Goal: Task Accomplishment & Management: Manage account settings

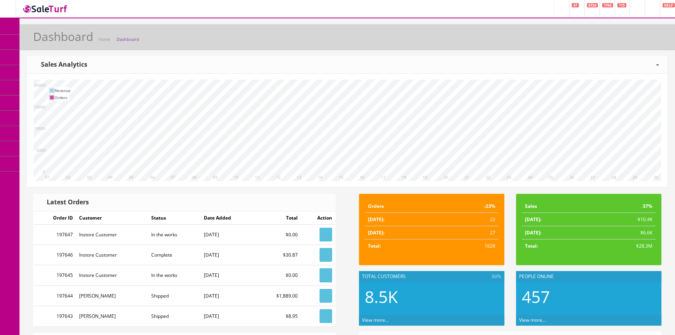
click at [35, 50] on link "Products" at bounding box center [60, 42] width 82 height 15
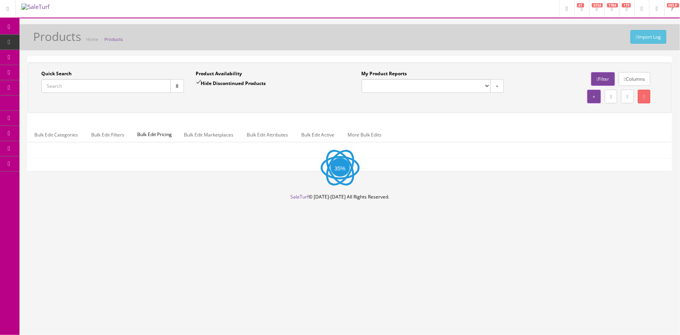
click at [115, 81] on input "Quick Search" at bounding box center [105, 86] width 129 height 14
type input "g"
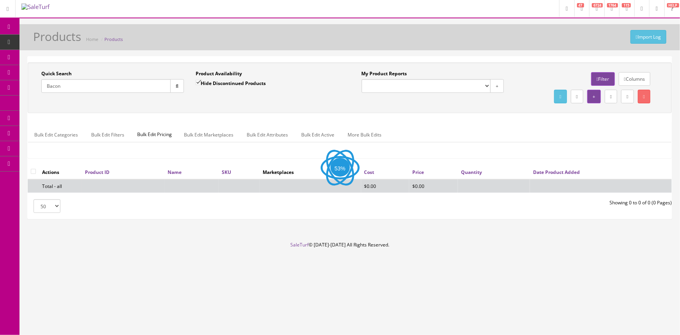
type input "Bacon"
click at [187, 103] on div "Quick Search Bacon Date From Product Availability Hide Discontinued Products Da…" at bounding box center [350, 87] width 641 height 35
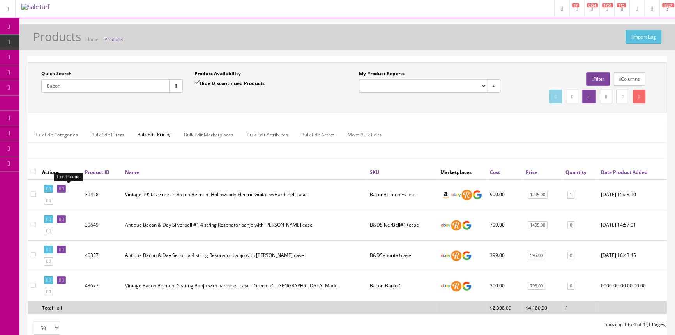
click at [66, 189] on link at bounding box center [61, 189] width 9 height 8
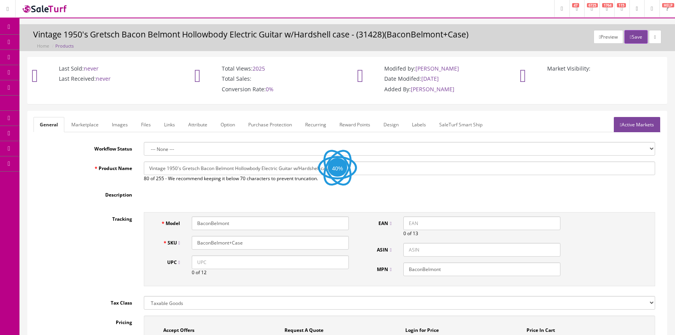
click at [117, 124] on link "Images" at bounding box center [120, 124] width 28 height 15
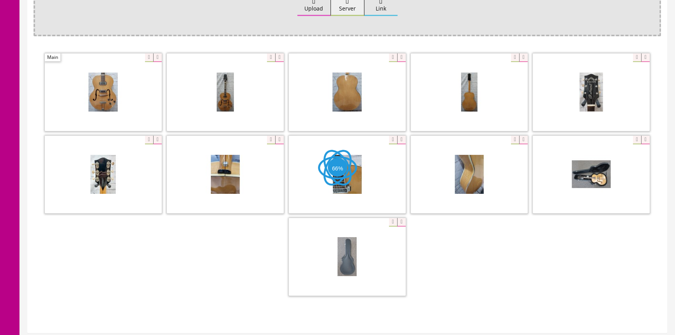
scroll to position [177, 0]
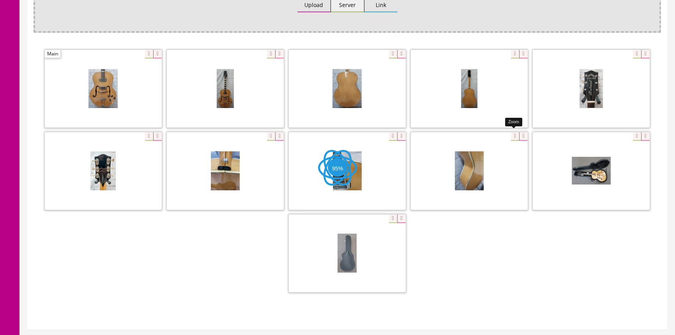
click at [511, 135] on div at bounding box center [469, 171] width 117 height 78
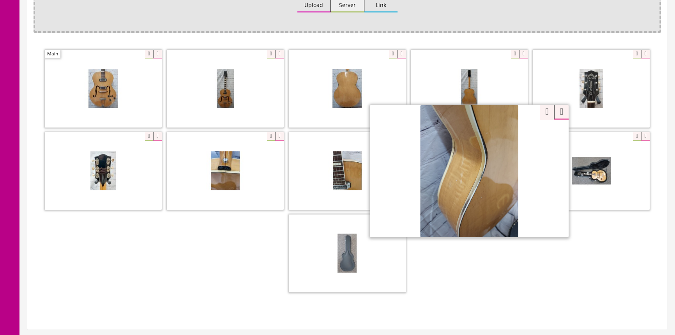
click at [537, 109] on div "Zoom" at bounding box center [348, 171] width 628 height 247
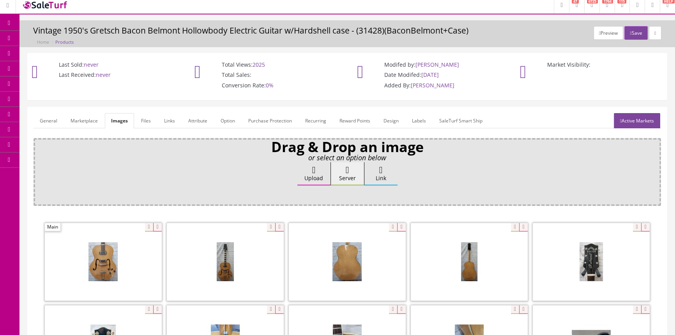
scroll to position [0, 0]
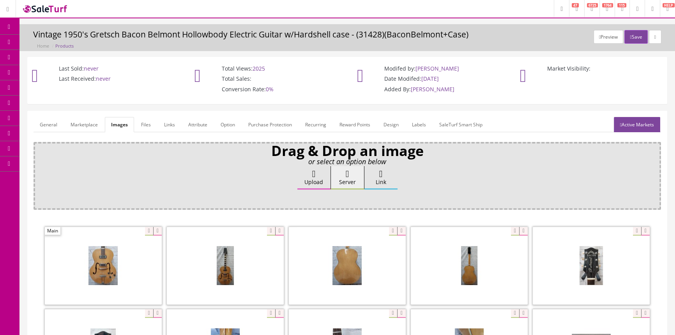
click at [450, 152] on p "Drag & Drop an image" at bounding box center [347, 150] width 617 height 7
click at [41, 46] on link "Products" at bounding box center [60, 42] width 82 height 15
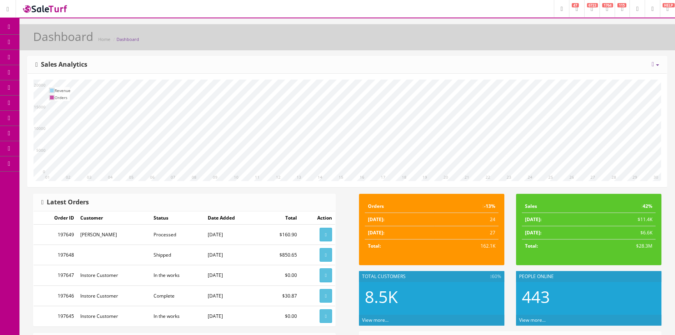
click at [53, 42] on span "Products" at bounding box center [55, 42] width 19 height 7
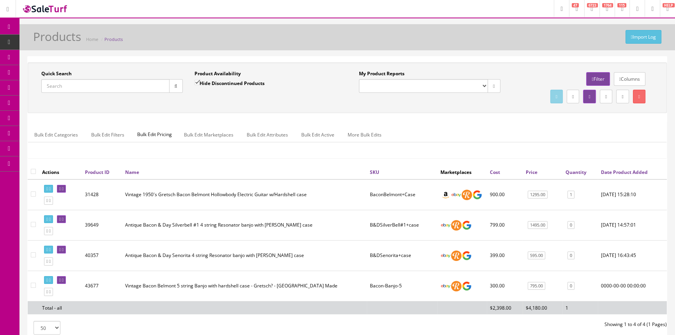
click at [91, 92] on input "Quick Search" at bounding box center [105, 86] width 128 height 14
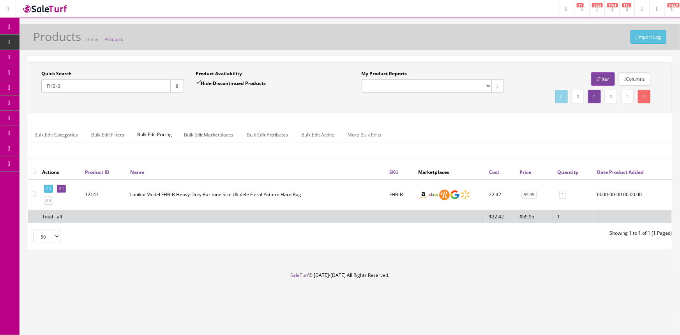
type input "FHB-B"
click at [78, 186] on td at bounding box center [60, 194] width 43 height 31
click at [66, 189] on link at bounding box center [61, 189] width 9 height 8
click at [64, 187] on icon at bounding box center [63, 189] width 2 height 4
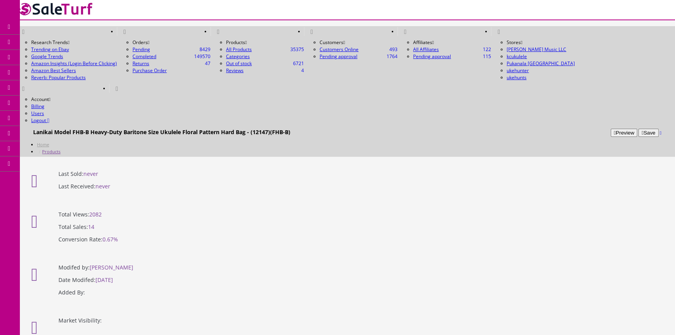
click at [32, 42] on link "Products" at bounding box center [60, 42] width 82 height 15
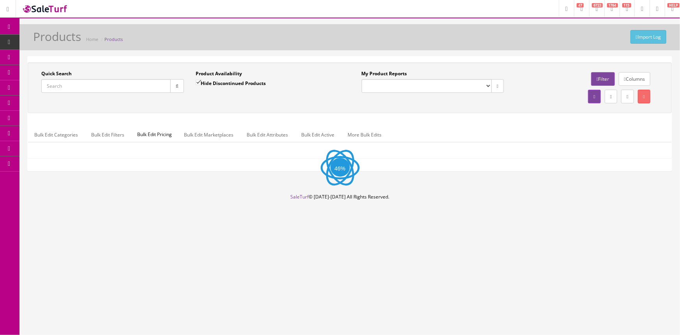
click at [99, 88] on input "Quick Search" at bounding box center [105, 86] width 129 height 14
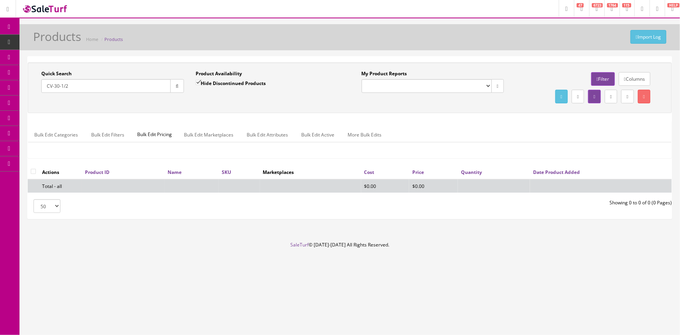
type input "CV-30-1/2"
click at [193, 87] on div "Product Availability Hide Discontinued Products Date To" at bounding box center [267, 84] width 154 height 28
click at [198, 82] on input "Hide Discontinued Products" at bounding box center [198, 82] width 5 height 5
checkbox input "false"
click at [87, 83] on input "CV-30-1/2" at bounding box center [105, 86] width 129 height 14
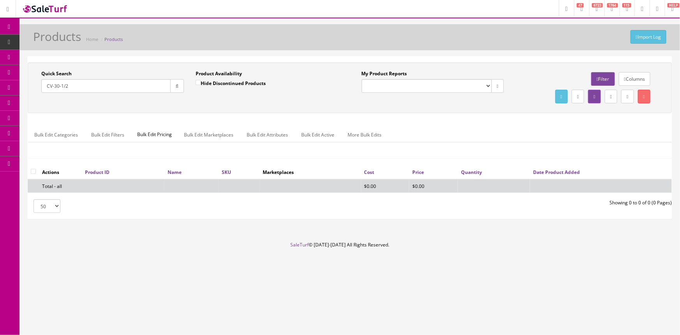
drag, startPoint x: 87, startPoint y: 83, endPoint x: 59, endPoint y: 87, distance: 28.3
click at [59, 87] on input "CV-30-1/2" at bounding box center [105, 86] width 129 height 14
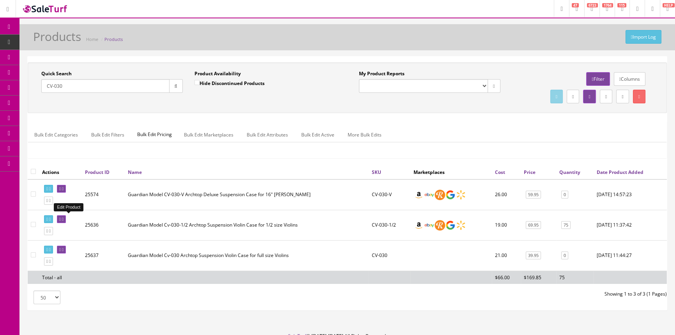
type input "CV-030"
click at [61, 218] on icon at bounding box center [60, 219] width 2 height 4
drag, startPoint x: 67, startPoint y: 218, endPoint x: 176, endPoint y: 213, distance: 109.3
click at [176, 213] on td "Guardian Model Cv-030-1/2 Archtop Suspension Violin Case for 1/2 size Violins" at bounding box center [247, 225] width 244 height 30
click at [64, 217] on icon at bounding box center [63, 219] width 2 height 4
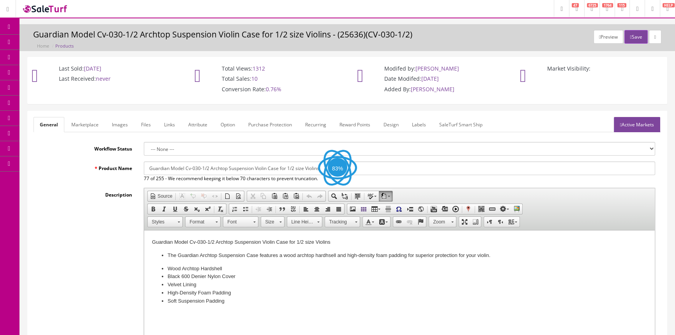
click at [118, 121] on link "Images" at bounding box center [120, 124] width 28 height 15
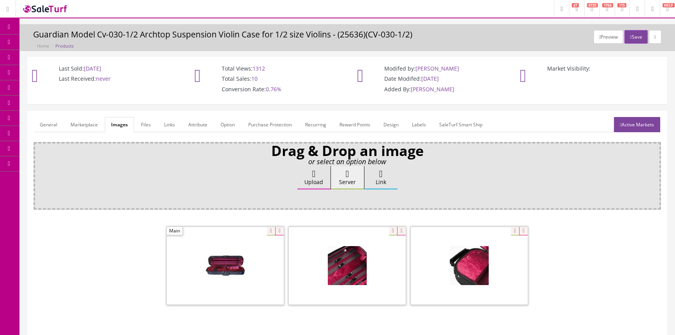
click at [275, 253] on span at bounding box center [225, 266] width 117 height 78
click at [391, 234] on div at bounding box center [347, 266] width 117 height 78
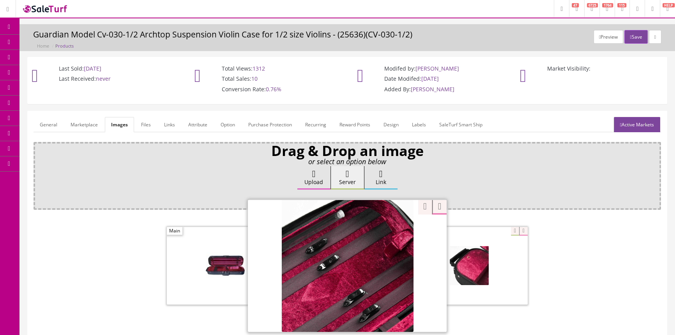
click at [550, 196] on div "Ok" at bounding box center [347, 199] width 617 height 12
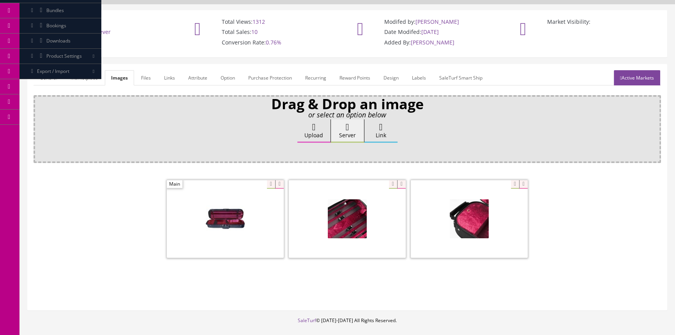
scroll to position [82, 0]
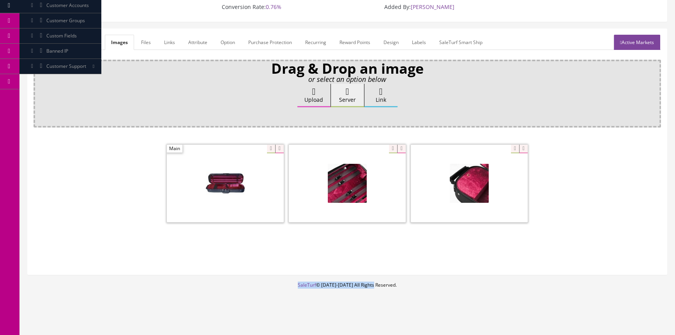
drag, startPoint x: 395, startPoint y: 277, endPoint x: 375, endPoint y: 292, distance: 24.2
click at [375, 292] on div "Preview Save Guardian Model Cv-030-1/2 Archtop Suspension Violin Case for 1/2 s…" at bounding box center [347, 139] width 656 height 394
click at [393, 273] on div "General Marketplace Images Files Links Attribute Option Purchase Protection Rec…" at bounding box center [347, 152] width 639 height 246
click at [396, 277] on div "General Marketplace Images Files Links Attribute Option Purchase Protection Rec…" at bounding box center [347, 154] width 656 height 253
drag, startPoint x: 478, startPoint y: 284, endPoint x: 501, endPoint y: 298, distance: 27.3
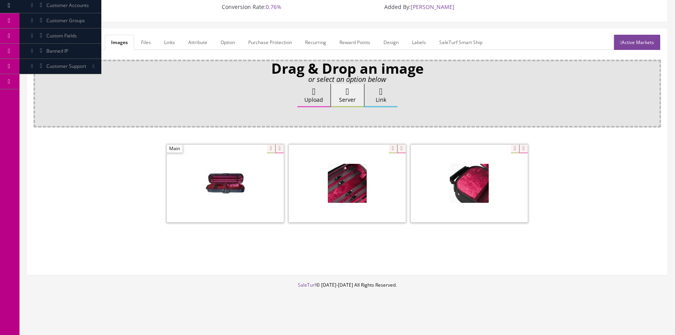
click at [501, 298] on footer "SaleTurf © [DATE]-[DATE] All Rights Reserved." at bounding box center [347, 300] width 656 height 39
drag, startPoint x: 632, startPoint y: 156, endPoint x: 629, endPoint y: 161, distance: 5.8
drag, startPoint x: 623, startPoint y: 140, endPoint x: 619, endPoint y: 127, distance: 14.2
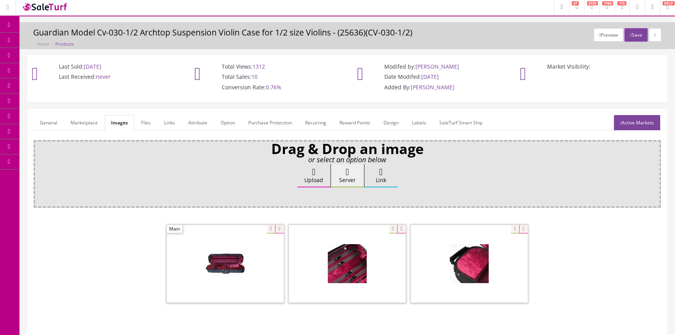
scroll to position [0, 0]
